Goal: Find specific page/section: Find specific page/section

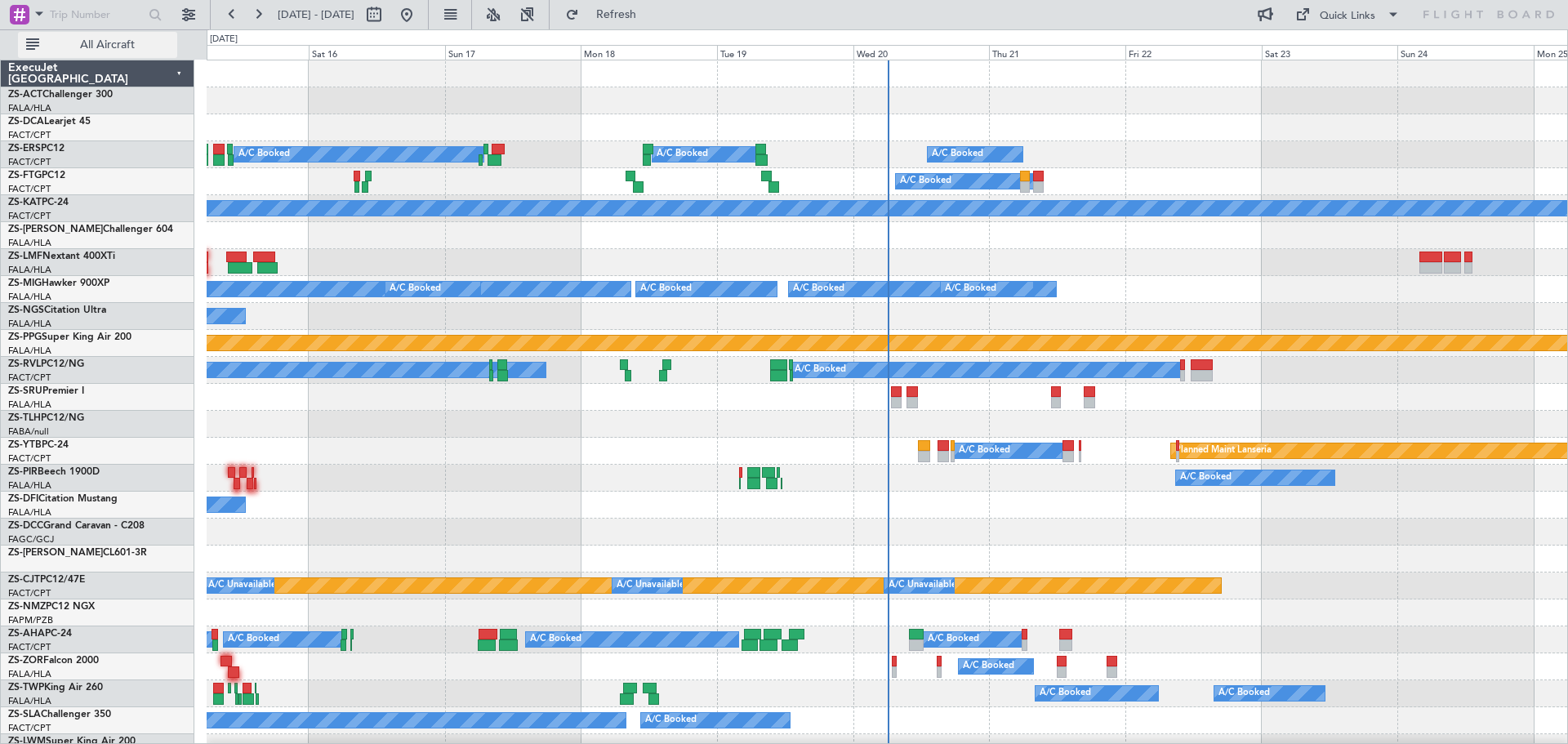
click at [95, 44] on span "All Aircraft" at bounding box center [107, 44] width 130 height 11
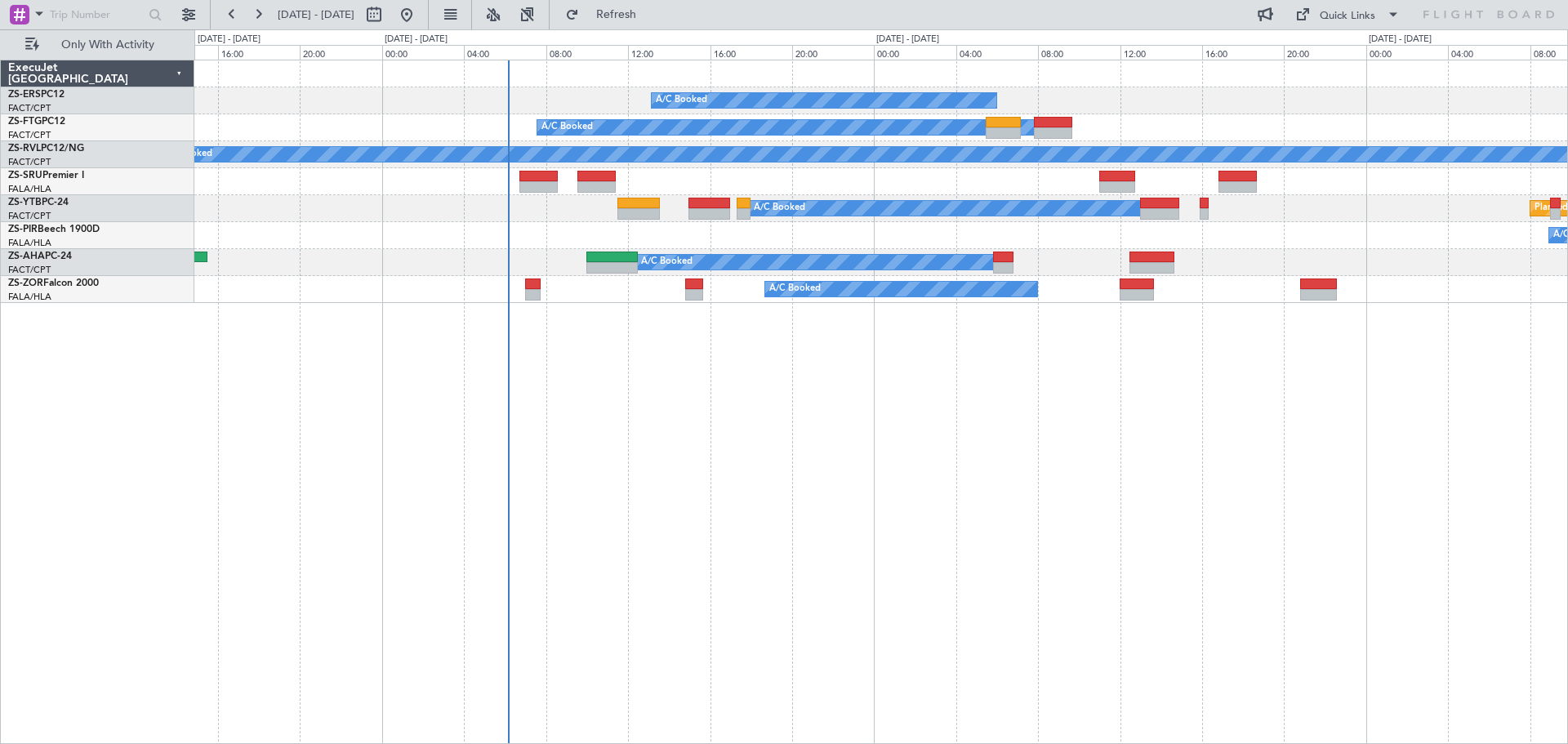
click at [1097, 602] on div "A/C Booked A/C Booked A/C Booked A/C Booked - - FAMN 11:35 Z FACT 15:30 Z A/C B…" at bounding box center [882, 402] width 1374 height 684
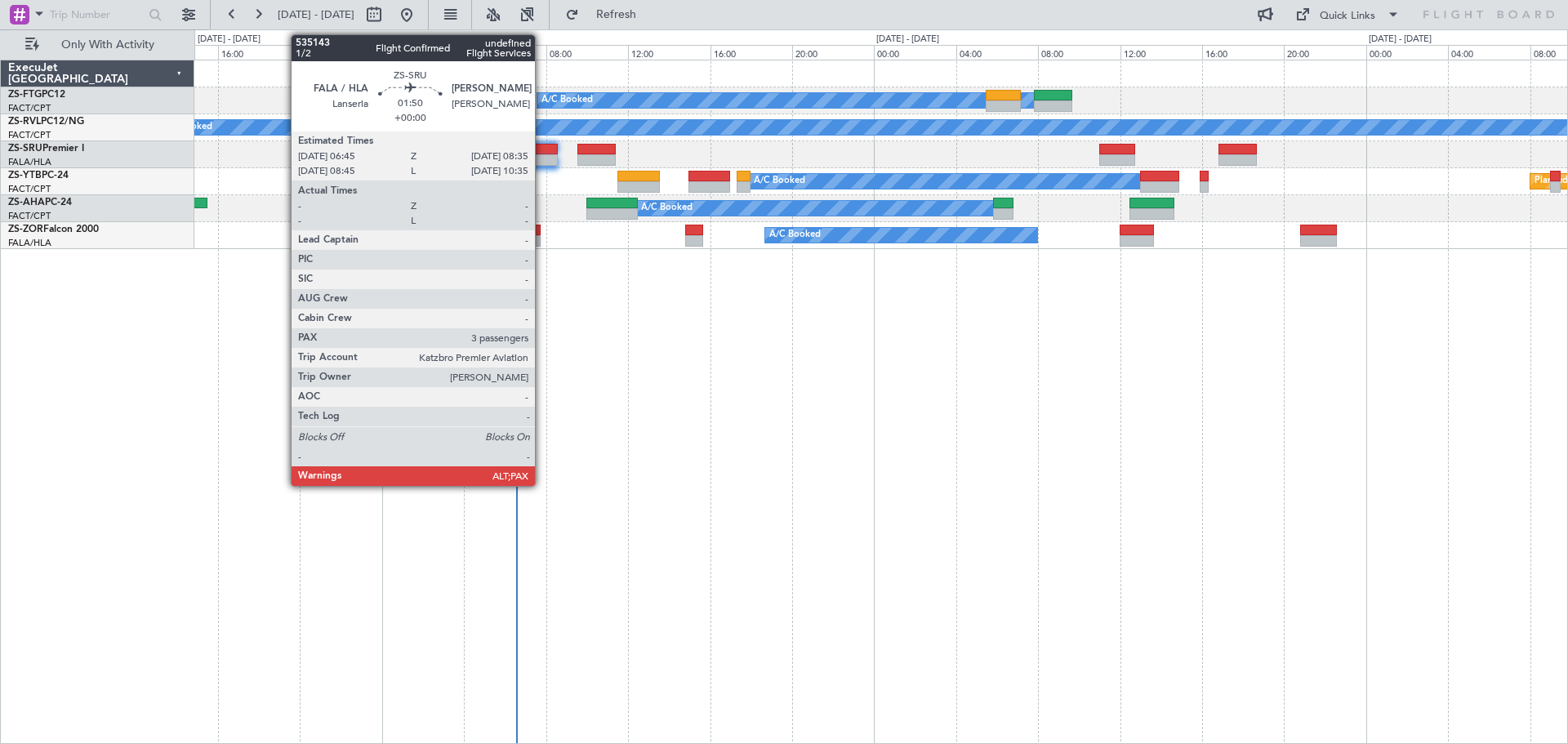
drag, startPoint x: 543, startPoint y: 146, endPoint x: 998, endPoint y: 429, distance: 535.8
drag, startPoint x: 998, startPoint y: 429, endPoint x: 547, endPoint y: 150, distance: 530.3
click at [1018, 346] on div "A/C Booked A/C Booked - - FAMN 11:35 Z FACT 15:30 Z Planned Maint Lanseria A/C …" at bounding box center [882, 402] width 1374 height 684
click at [541, 146] on div at bounding box center [538, 149] width 38 height 11
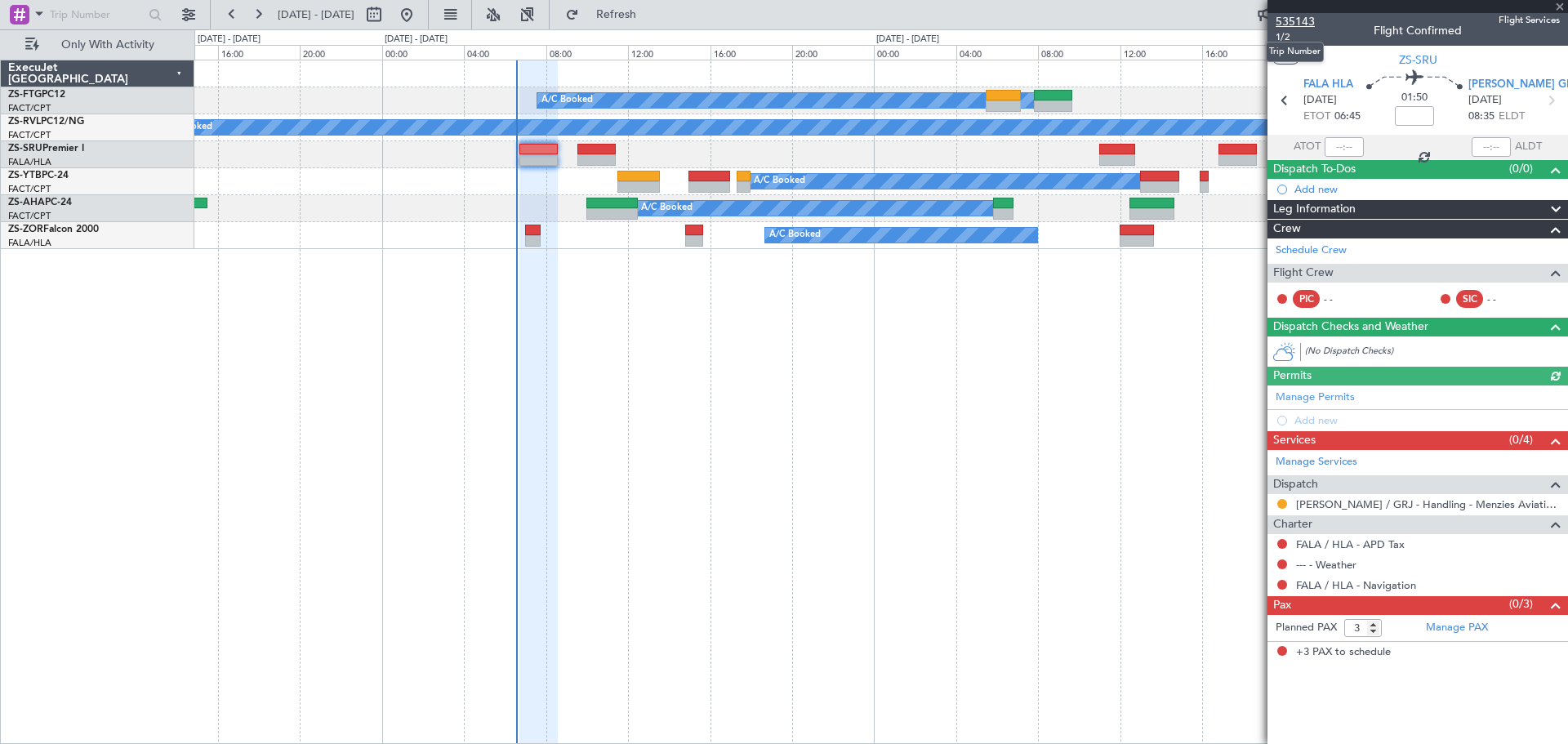
click at [1298, 23] on span "535143" at bounding box center [1295, 22] width 39 height 17
